Goal: Task Accomplishment & Management: Manage account settings

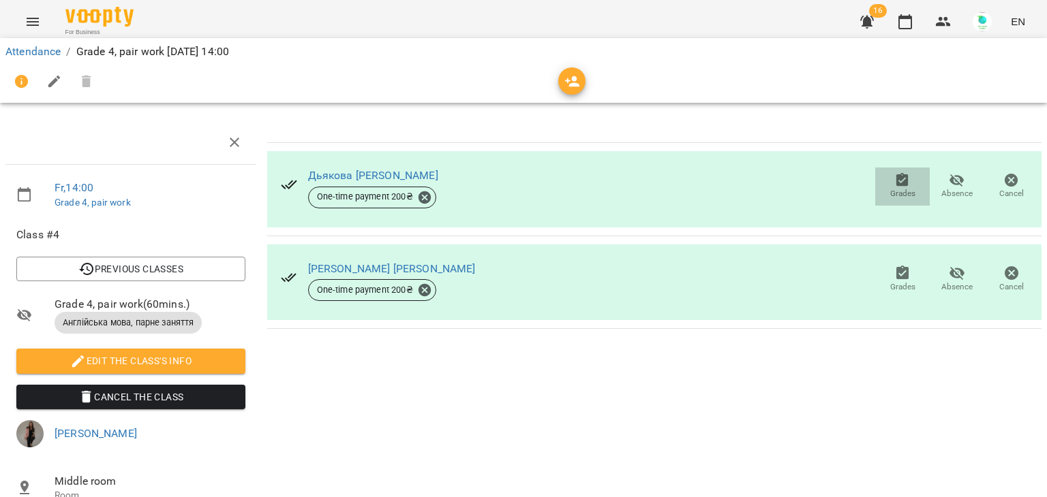
click at [894, 179] on icon "button" at bounding box center [902, 180] width 16 height 16
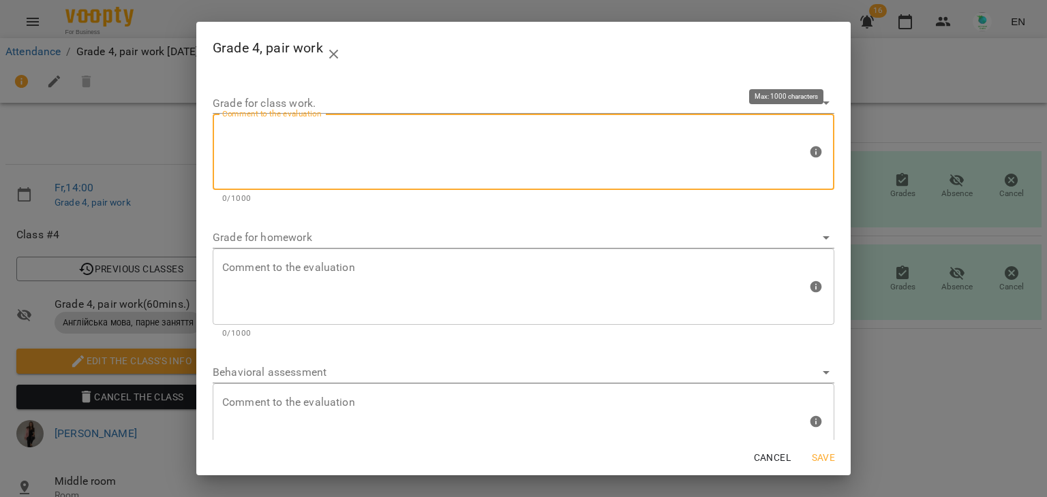
click at [383, 149] on textarea at bounding box center [514, 152] width 585 height 51
type textarea "*"
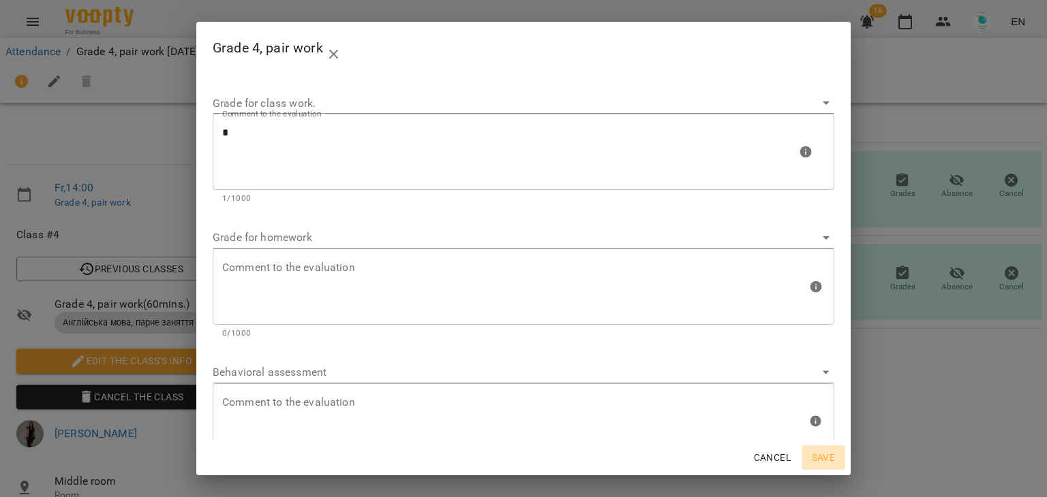
click at [833, 450] on span "Save" at bounding box center [823, 458] width 33 height 16
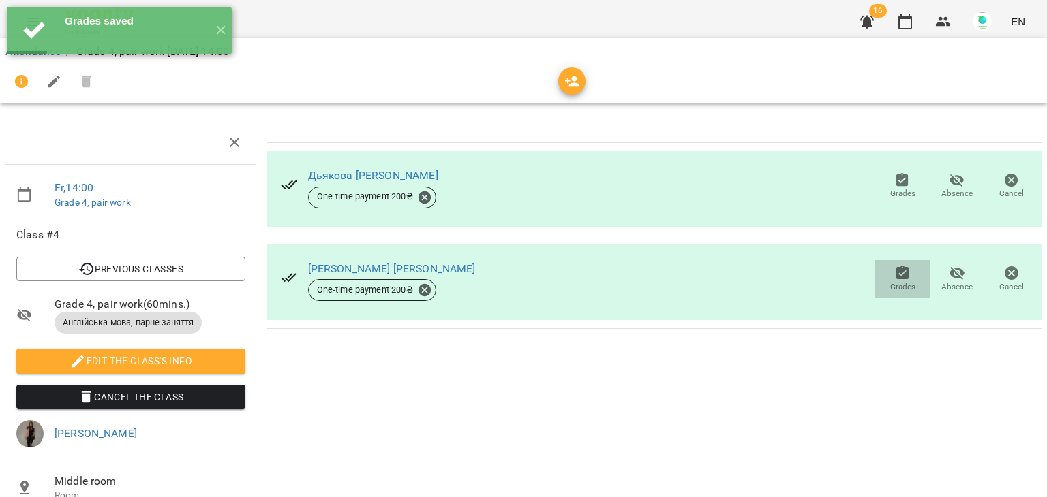
click at [894, 263] on button "Grades" at bounding box center [902, 279] width 55 height 38
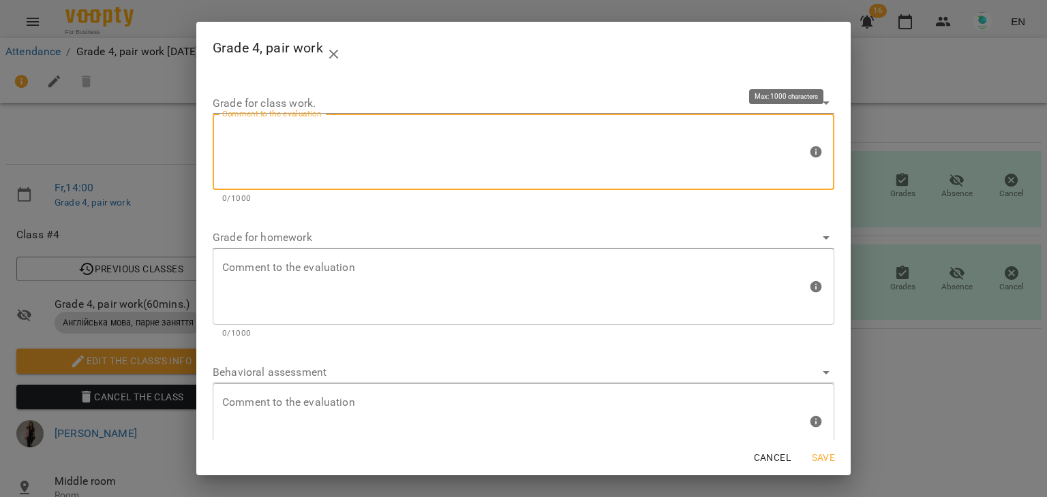
click at [400, 151] on textarea at bounding box center [514, 152] width 585 height 51
type textarea "*"
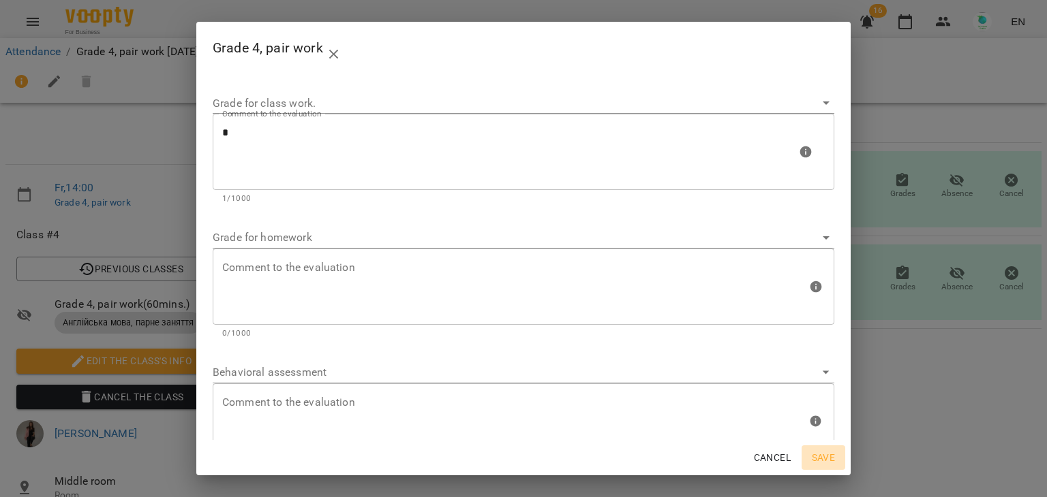
click at [819, 457] on span "Save" at bounding box center [823, 458] width 33 height 16
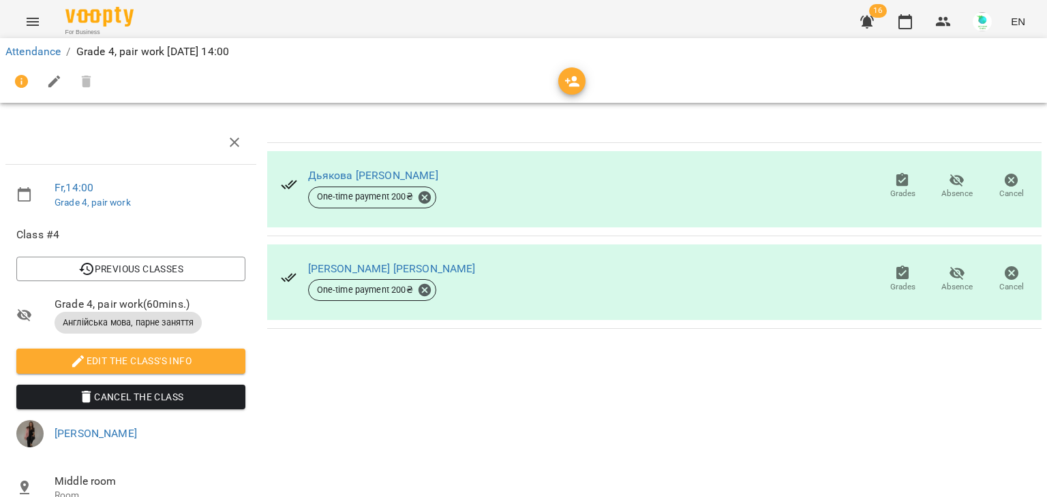
click at [37, 42] on div "Attendance / Grade 4, pair work [DATE] 14:00" at bounding box center [523, 52] width 1041 height 22
click at [36, 56] on link "Attendance" at bounding box center [32, 51] width 55 height 13
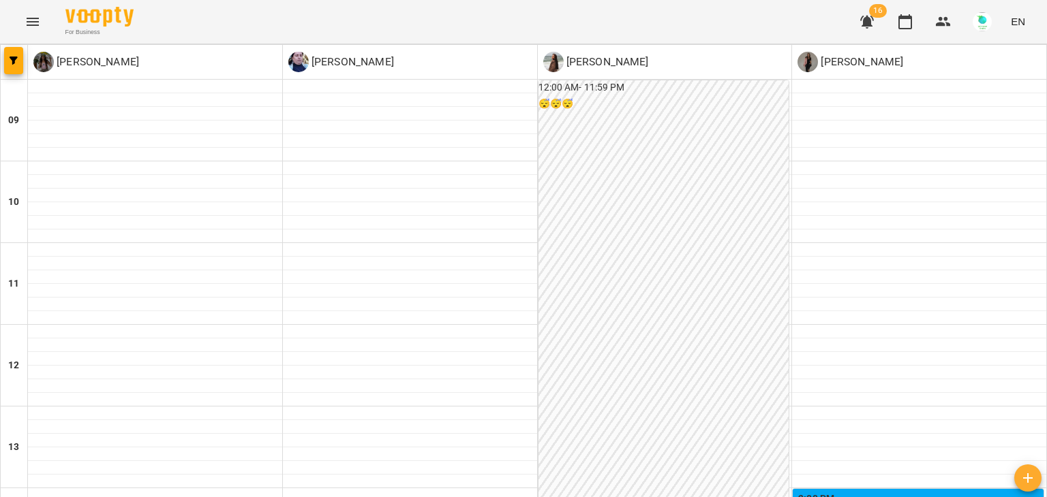
scroll to position [466, 0]
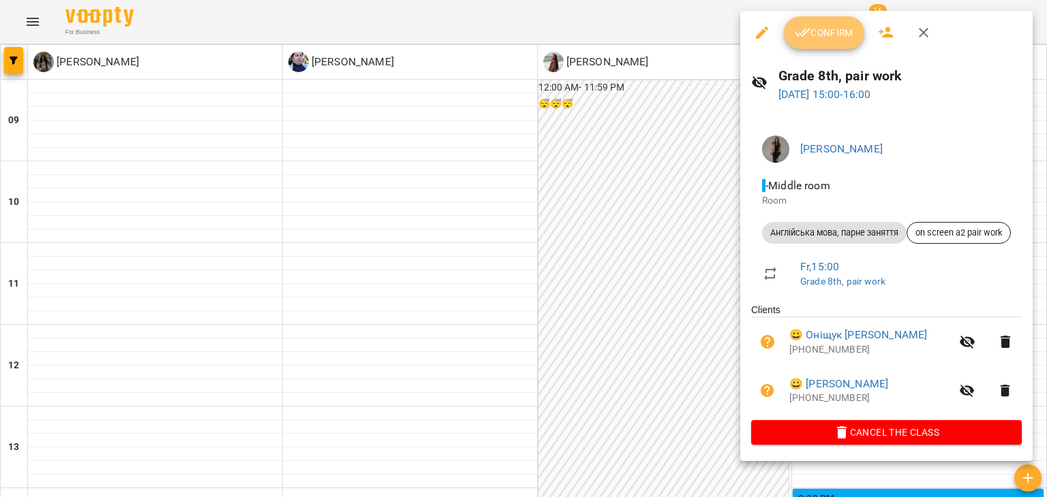
click at [812, 28] on span "Confirm" at bounding box center [824, 33] width 59 height 16
